Goal: Task Accomplishment & Management: Manage account settings

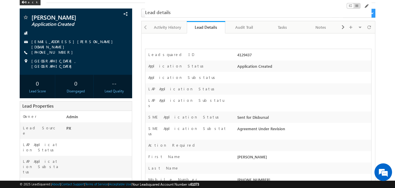
scroll to position [88, 0]
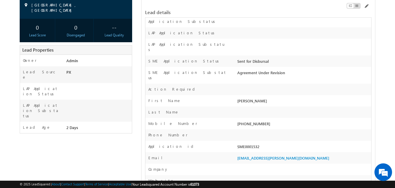
drag, startPoint x: 246, startPoint y: 114, endPoint x: 267, endPoint y: 114, distance: 21.1
click at [267, 121] on div "[PHONE_NUMBER]" at bounding box center [303, 125] width 135 height 8
copy div "7567767676"
drag, startPoint x: 283, startPoint y: 148, endPoint x: 236, endPoint y: 149, distance: 47.6
click at [238, 155] on div "[EMAIL_ADDRESS][PERSON_NAME][DOMAIN_NAME]" at bounding box center [303, 159] width 135 height 8
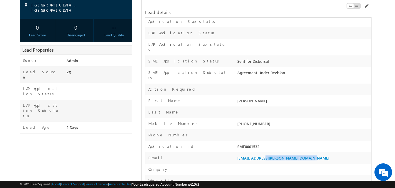
click at [225, 155] on div "Email" at bounding box center [190, 159] width 90 height 9
click at [366, 6] on span at bounding box center [366, 6] width 5 height 5
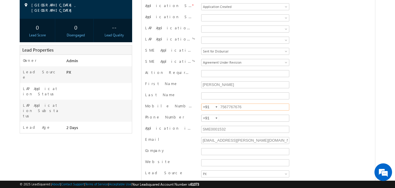
click at [233, 108] on input "7567767676" at bounding box center [245, 107] width 88 height 7
click at [230, 105] on input "9686279293" at bounding box center [245, 107] width 88 height 7
click at [232, 107] on input "9686279293" at bounding box center [245, 107] width 88 height 7
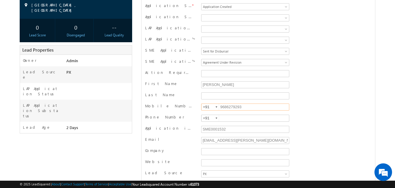
click at [232, 107] on input "9686279293" at bounding box center [245, 107] width 88 height 7
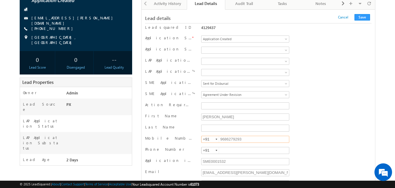
scroll to position [29, 0]
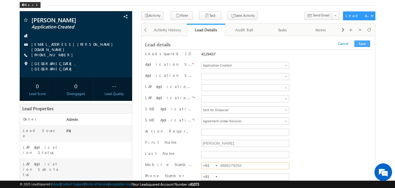
type input "9686279293"
click at [366, 45] on button "Save" at bounding box center [362, 44] width 16 height 6
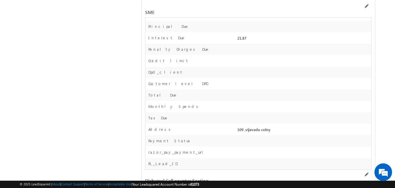
scroll to position [8547, 0]
click at [315, 5] on div at bounding box center [336, 7] width 72 height 6
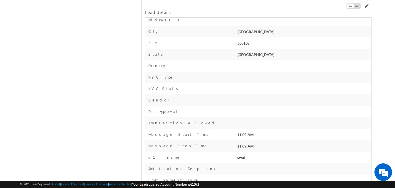
scroll to position [0, 0]
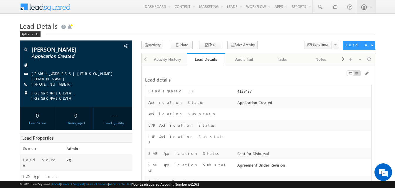
click at [260, 29] on h1 "Lead Details" at bounding box center [198, 25] width 356 height 11
click at [208, 99] on div "Application Status * Application Created" at bounding box center [258, 102] width 226 height 11
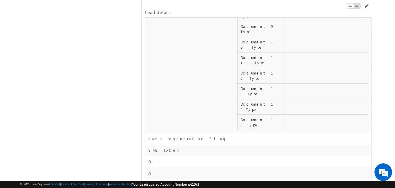
scroll to position [7408, 0]
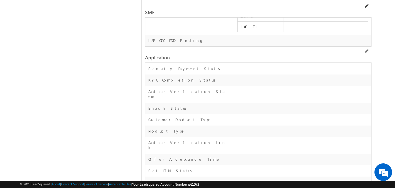
click at [366, 6] on span at bounding box center [366, 6] width 5 height 5
